Goal: Information Seeking & Learning: Learn about a topic

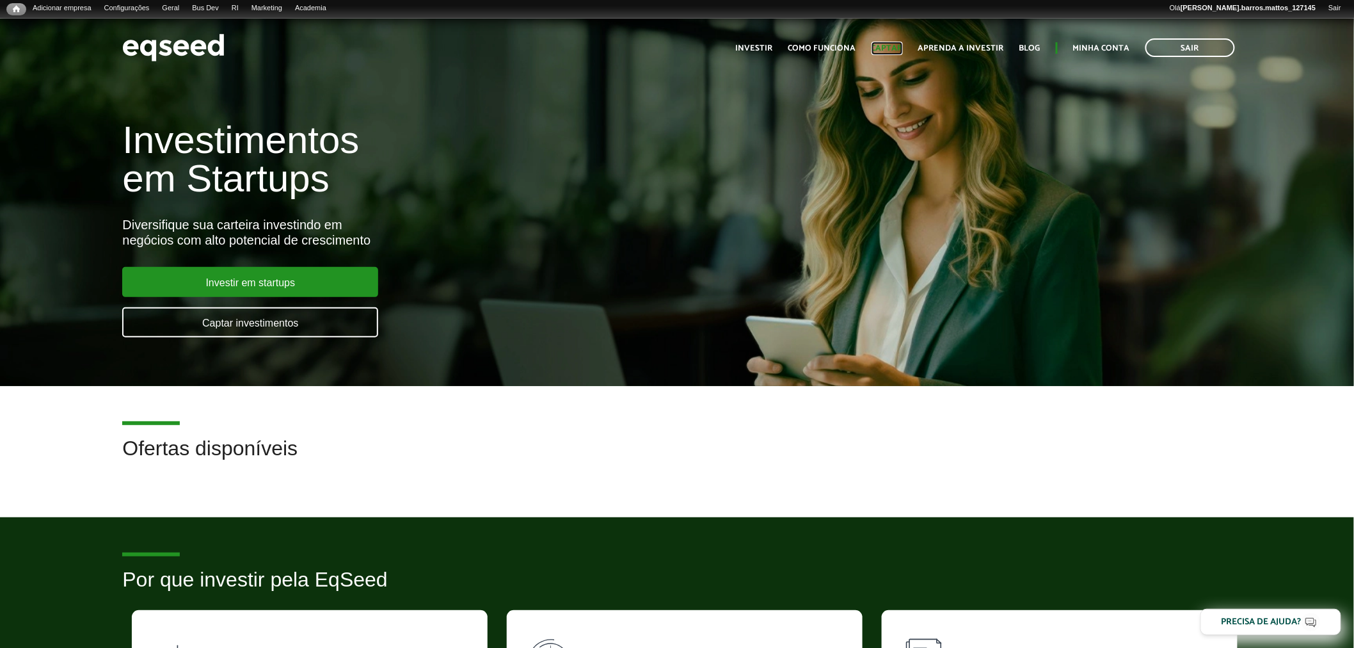
click at [896, 46] on link "Captar" at bounding box center [887, 48] width 31 height 8
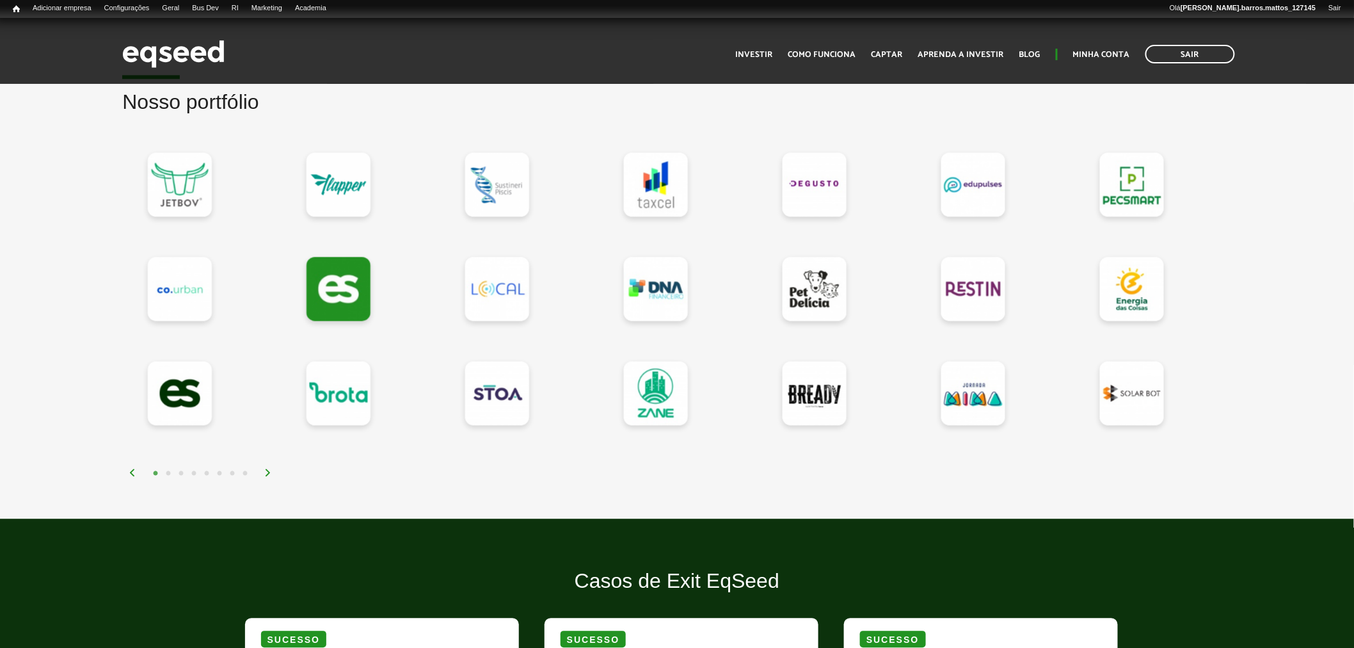
scroll to position [1059, 0]
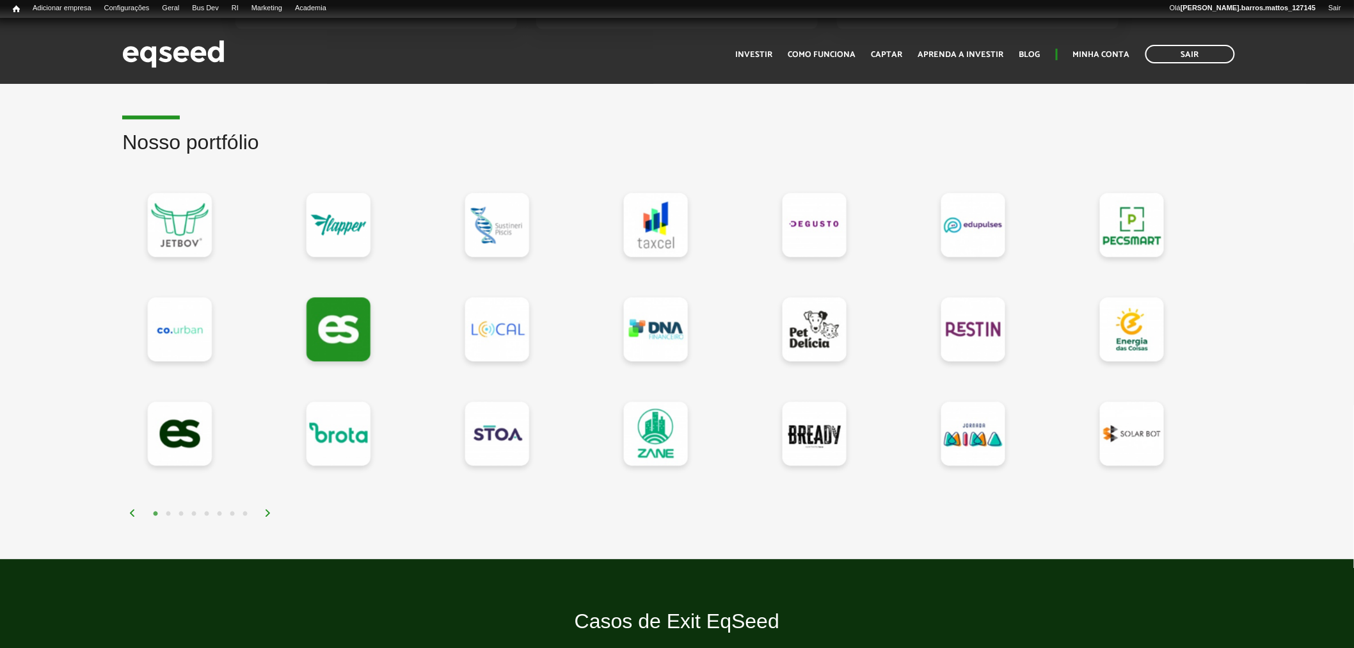
drag, startPoint x: 1365, startPoint y: 86, endPoint x: 1332, endPoint y: 244, distance: 161.4
click at [266, 515] on div "1 2 3 4 5 6 7 8" at bounding box center [680, 513] width 1103 height 15
click at [266, 512] on img at bounding box center [268, 513] width 8 height 8
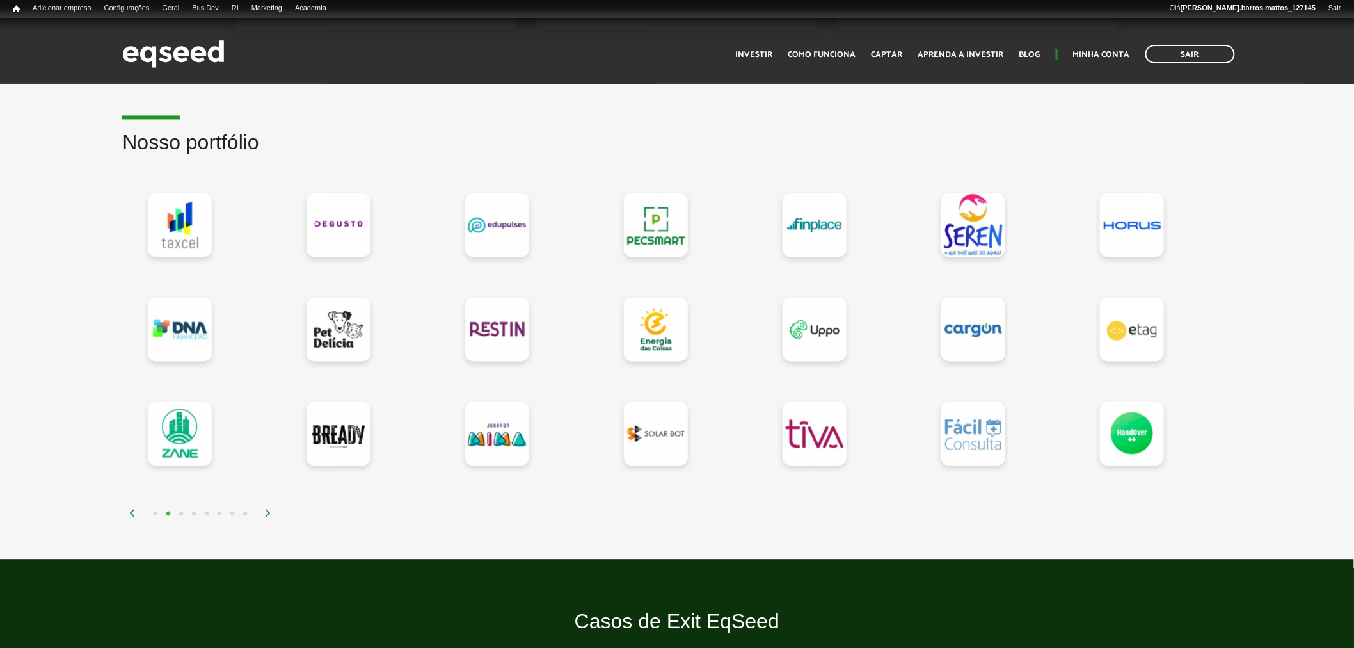
click at [266, 512] on img at bounding box center [268, 513] width 8 height 8
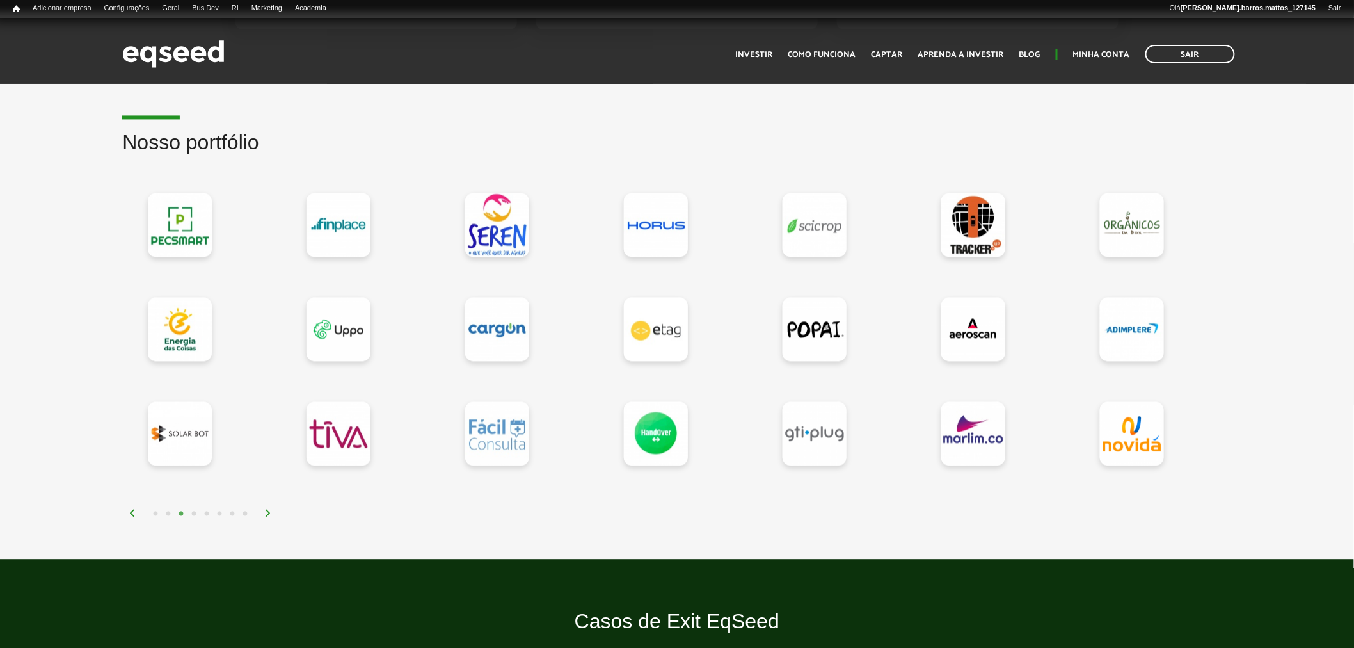
click at [266, 512] on img at bounding box center [268, 513] width 8 height 8
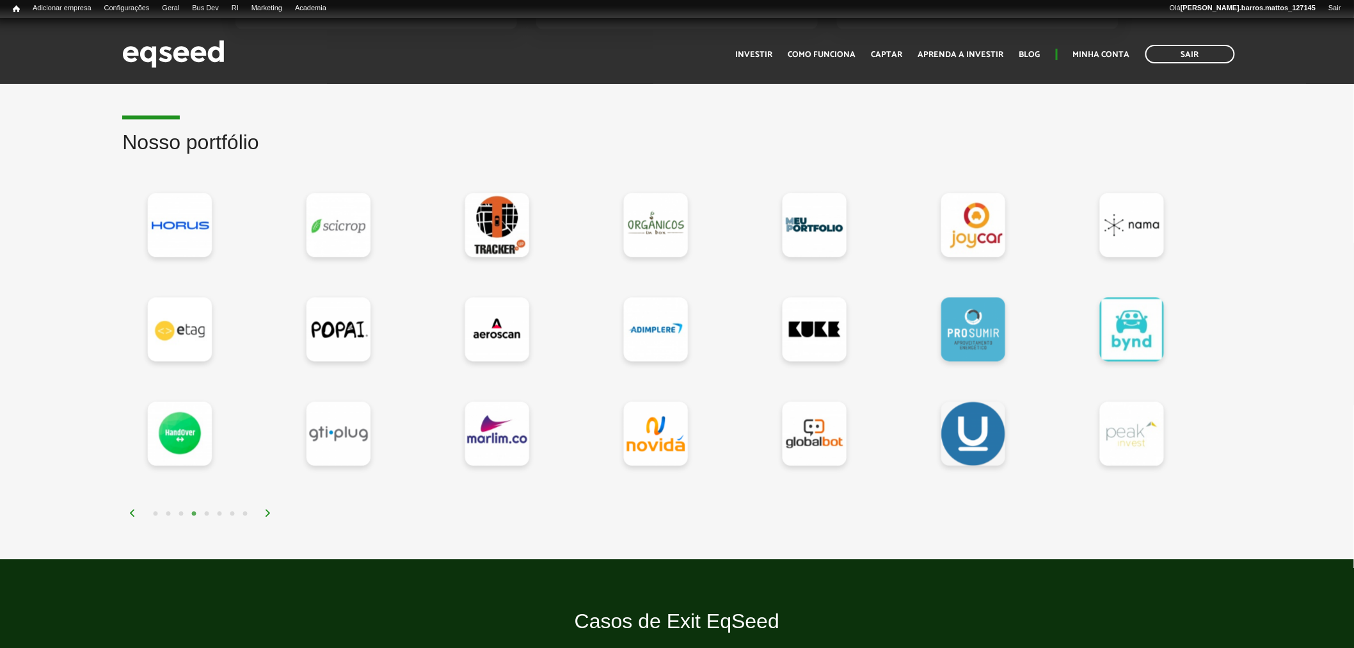
click at [266, 512] on img at bounding box center [268, 513] width 8 height 8
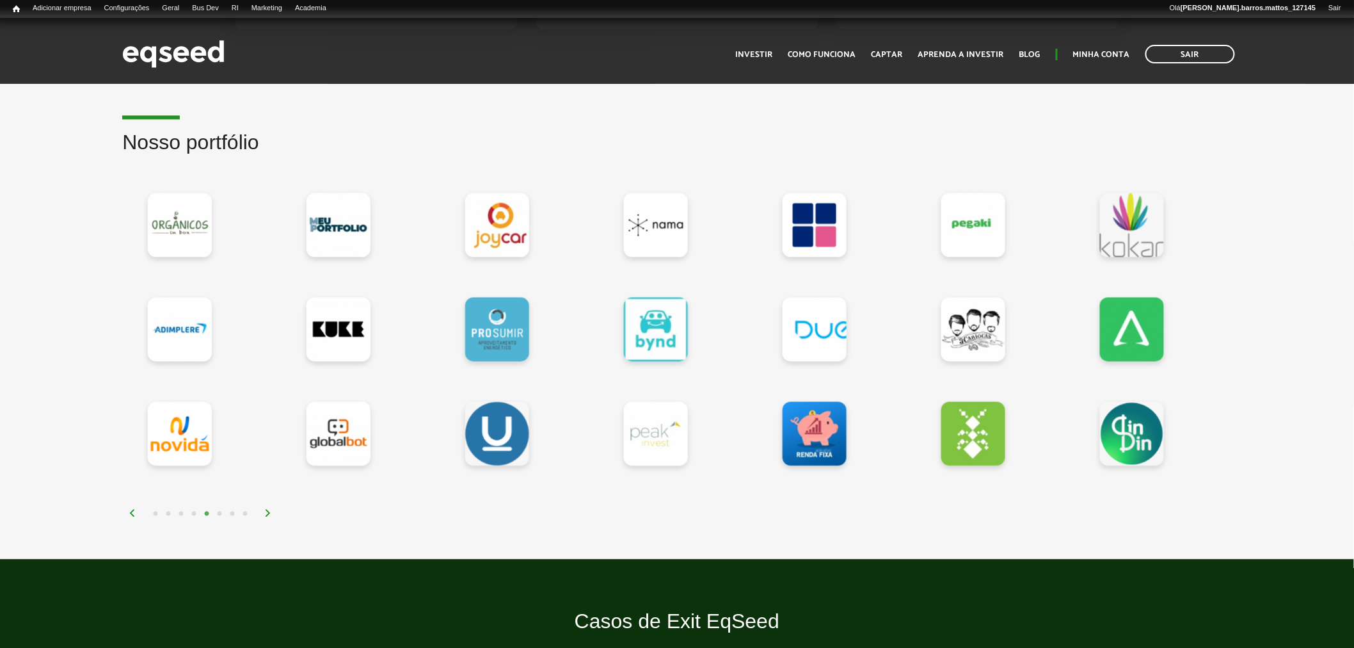
click at [266, 512] on img at bounding box center [268, 513] width 8 height 8
